Goal: Entertainment & Leisure: Browse casually

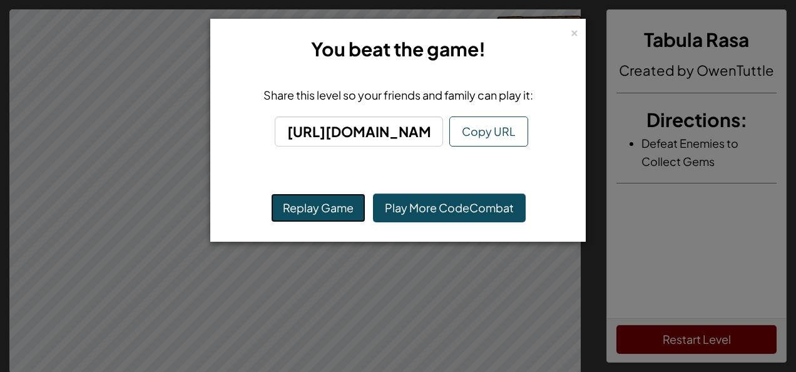
click at [333, 202] on button "Replay Game" at bounding box center [318, 207] width 95 height 29
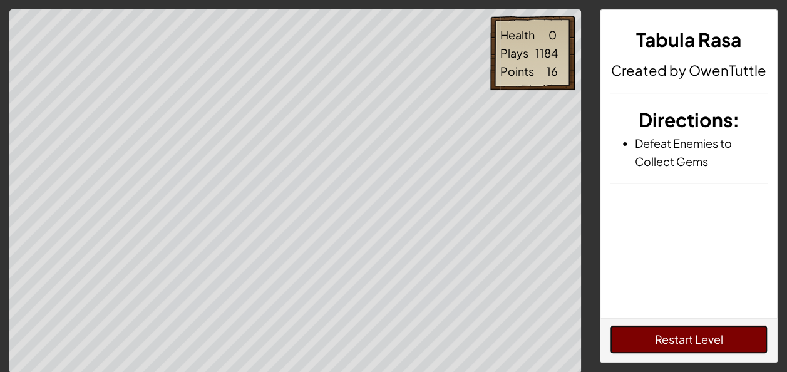
click at [647, 328] on button "Restart Level" at bounding box center [689, 339] width 158 height 29
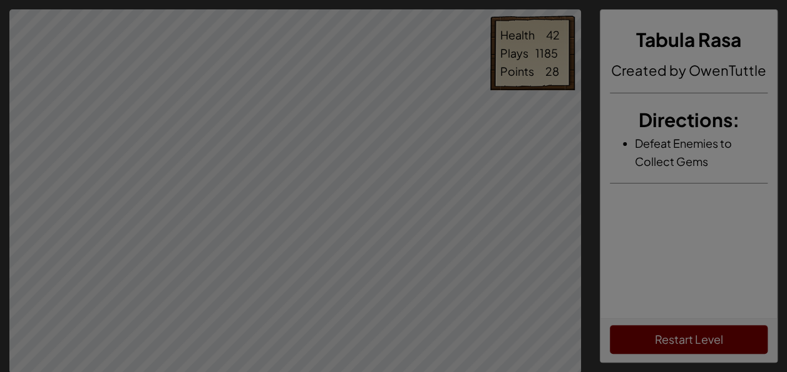
click at [451, 220] on div at bounding box center [393, 186] width 787 height 372
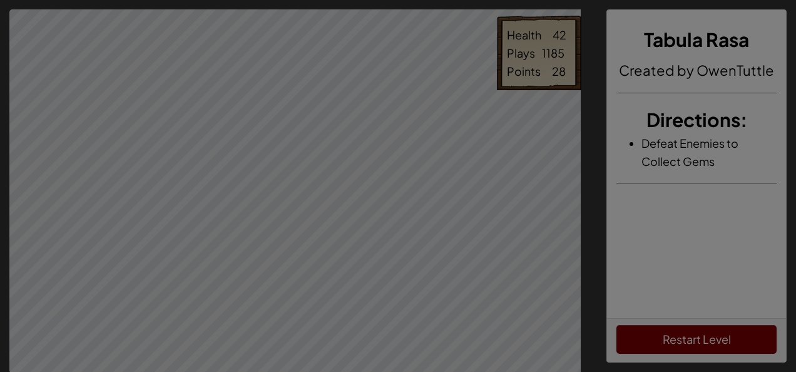
click at [0, 0] on div "× You beat the game! Share this level so your friends and family can play it: […" at bounding box center [0, 0] width 0 height 0
click at [451, 220] on div at bounding box center [398, 186] width 796 height 372
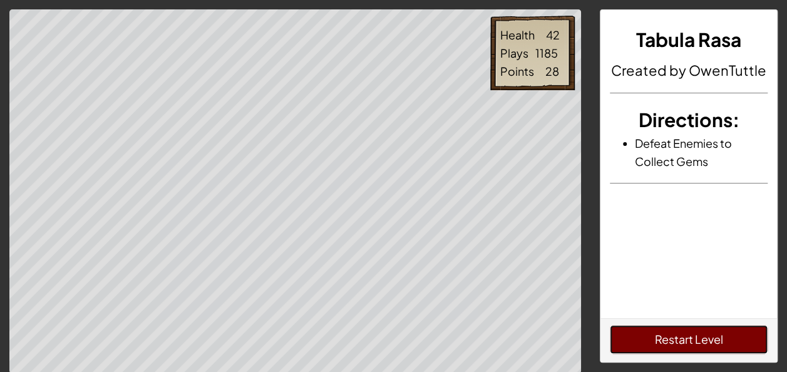
click at [680, 329] on button "Restart Level" at bounding box center [689, 339] width 158 height 29
click at [656, 329] on button "Restart Level" at bounding box center [689, 339] width 158 height 29
click at [664, 341] on button "Restart Level" at bounding box center [689, 339] width 158 height 29
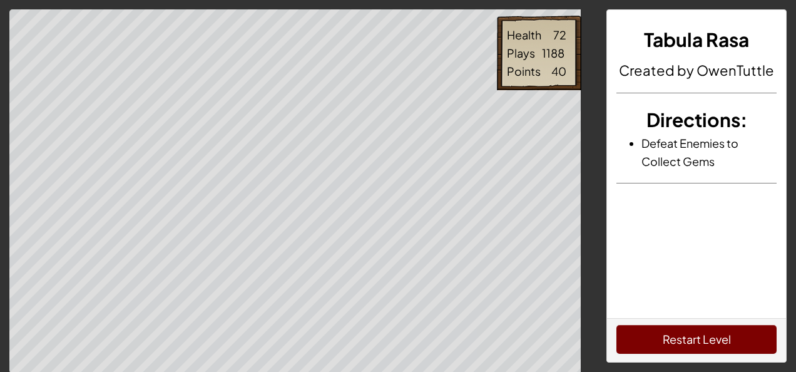
click at [471, 154] on body "Health 72 Plays 1188 Points 40 Tabula Rasa Created by OwenTuttle Directions : D…" at bounding box center [398, 256] width 796 height 513
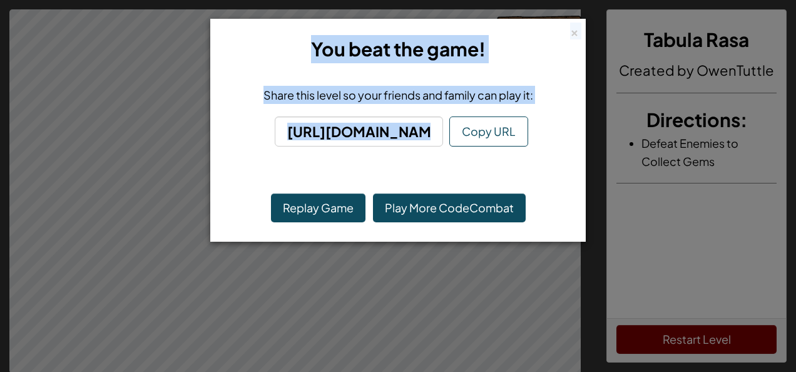
click at [291, 222] on div "Replay Game Play More CodeCombat" at bounding box center [398, 208] width 362 height 54
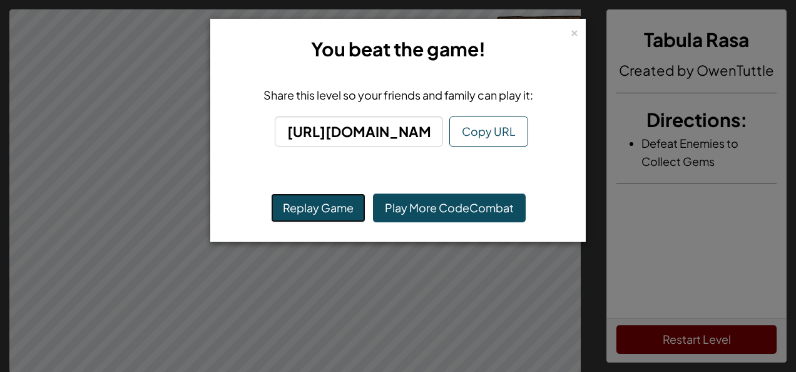
click at [304, 210] on button "Replay Game" at bounding box center [318, 207] width 95 height 29
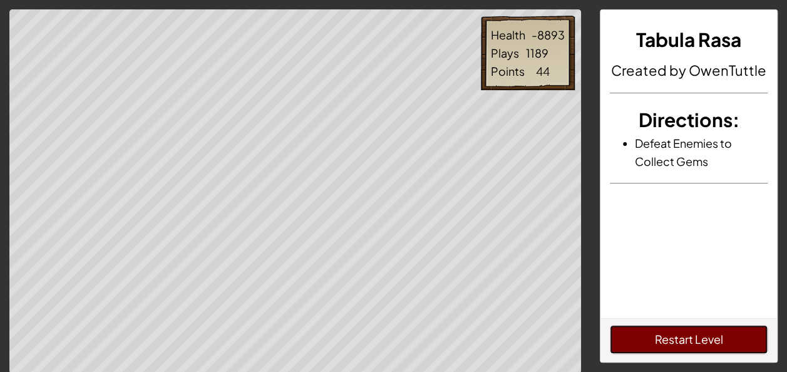
click at [662, 332] on button "Restart Level" at bounding box center [689, 339] width 158 height 29
